Goal: Navigation & Orientation: Understand site structure

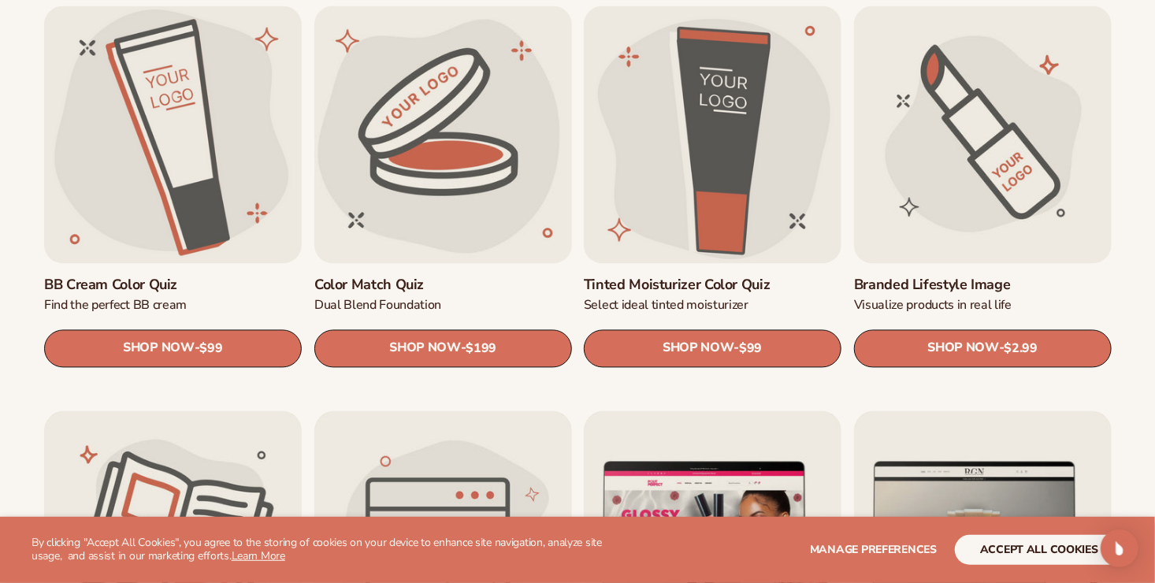
scroll to position [1363, 0]
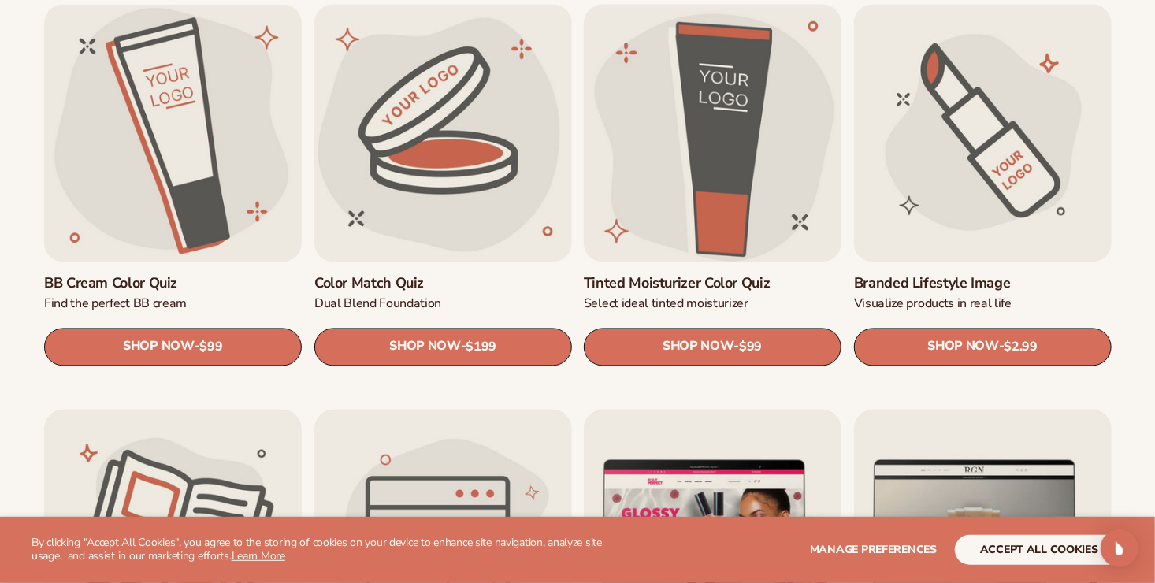
click at [673, 283] on link "Tinted Moisturizer Color Quiz" at bounding box center [713, 283] width 258 height 18
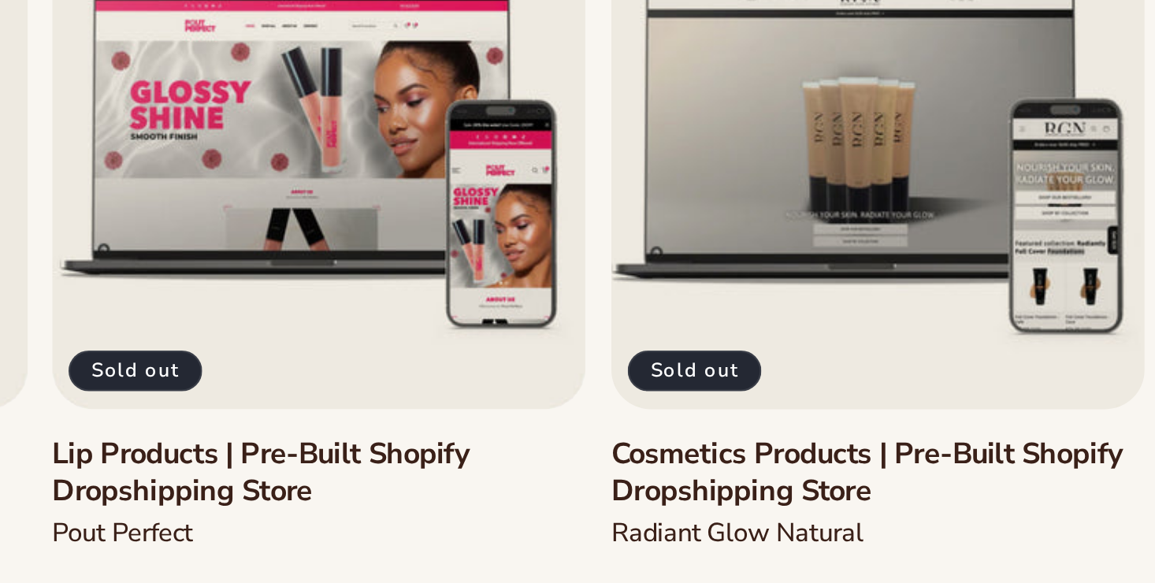
scroll to position [1778, 0]
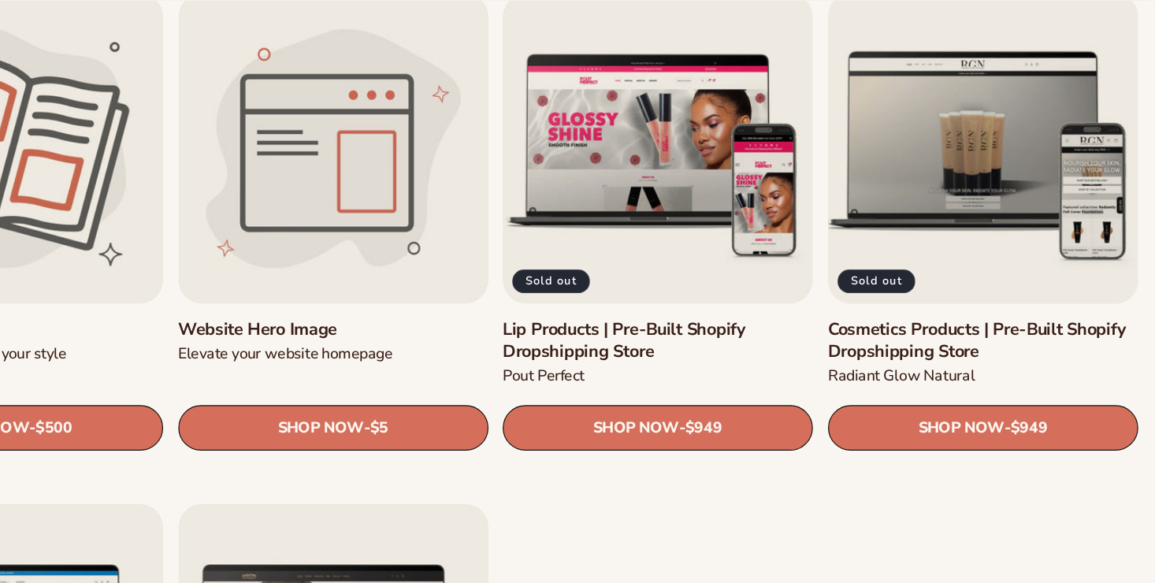
click at [930, 274] on link "Cosmetics Products | Pre-Built Shopify Dropshipping Store" at bounding box center [983, 283] width 258 height 37
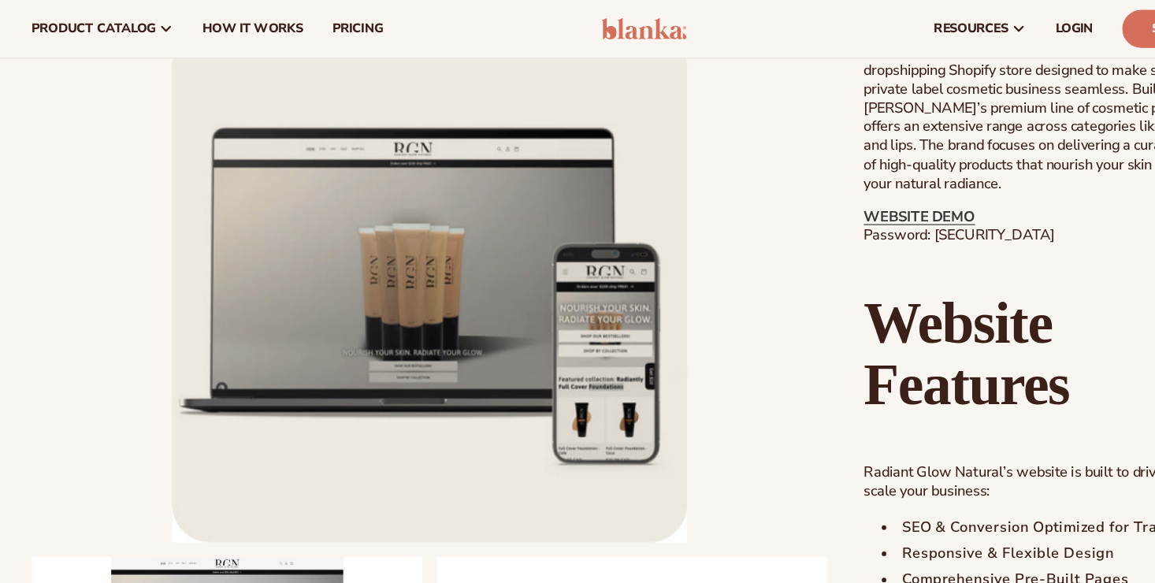
scroll to position [747, 0]
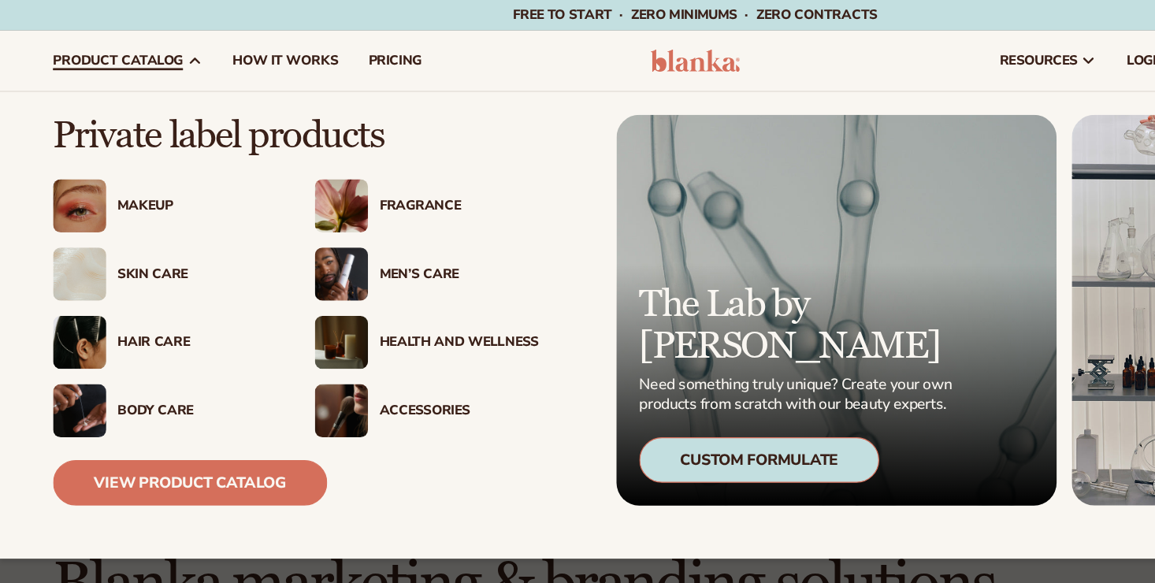
click at [128, 176] on div "Makeup" at bounding box center [164, 171] width 132 height 13
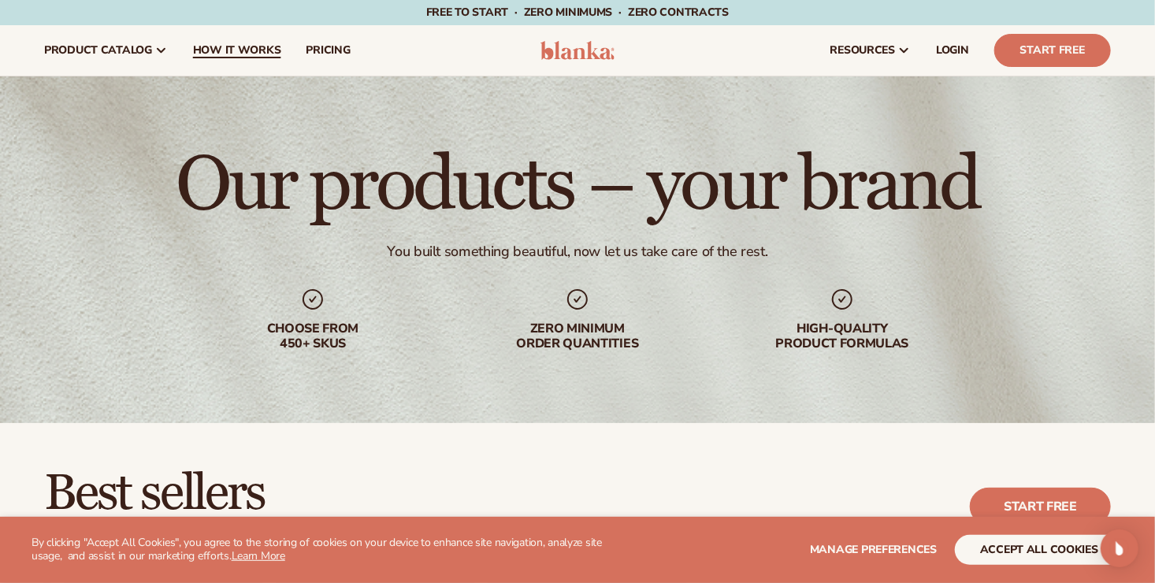
click at [250, 60] on link "How It Works" at bounding box center [236, 50] width 113 height 50
